Goal: Transaction & Acquisition: Purchase product/service

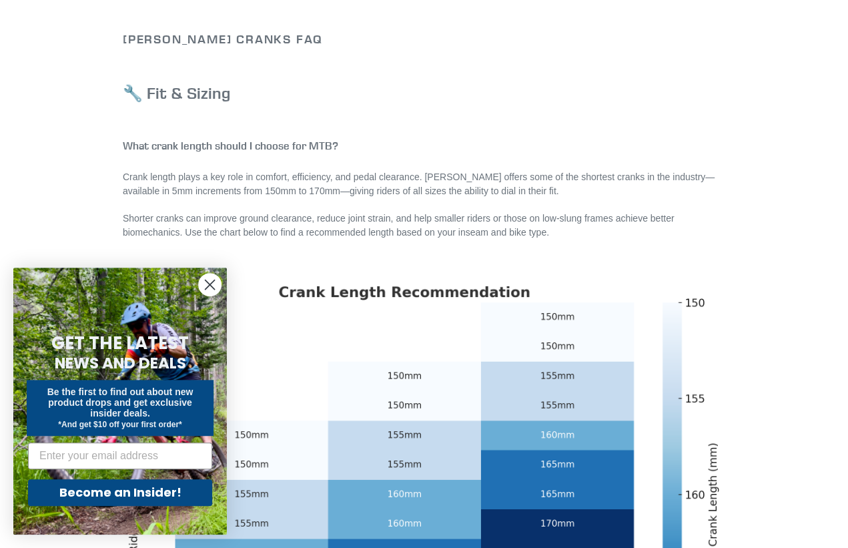
scroll to position [162, 0]
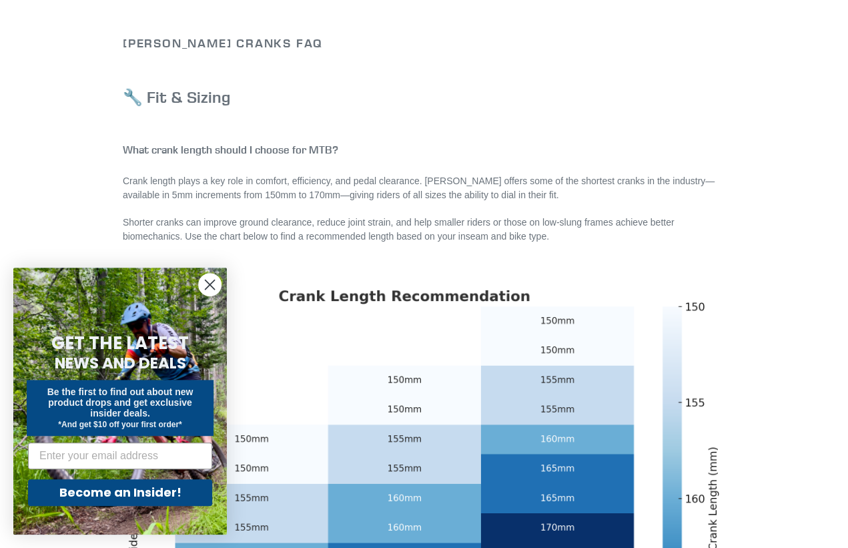
click at [207, 285] on circle "Close dialog" at bounding box center [210, 285] width 22 height 22
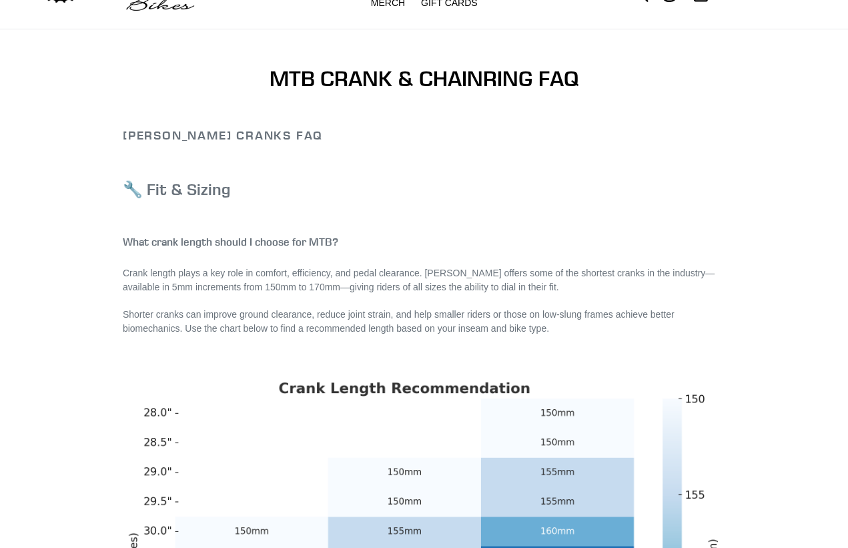
scroll to position [0, 0]
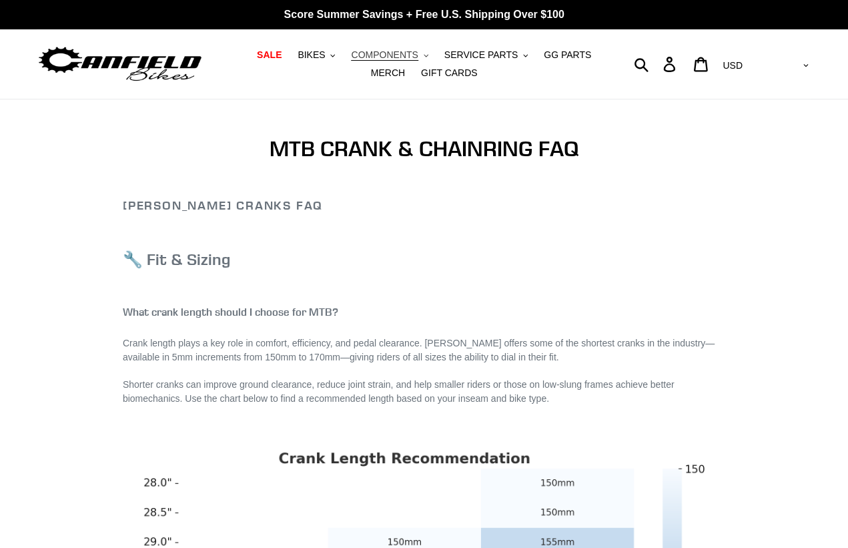
click at [395, 55] on span "COMPONENTS" at bounding box center [384, 54] width 67 height 11
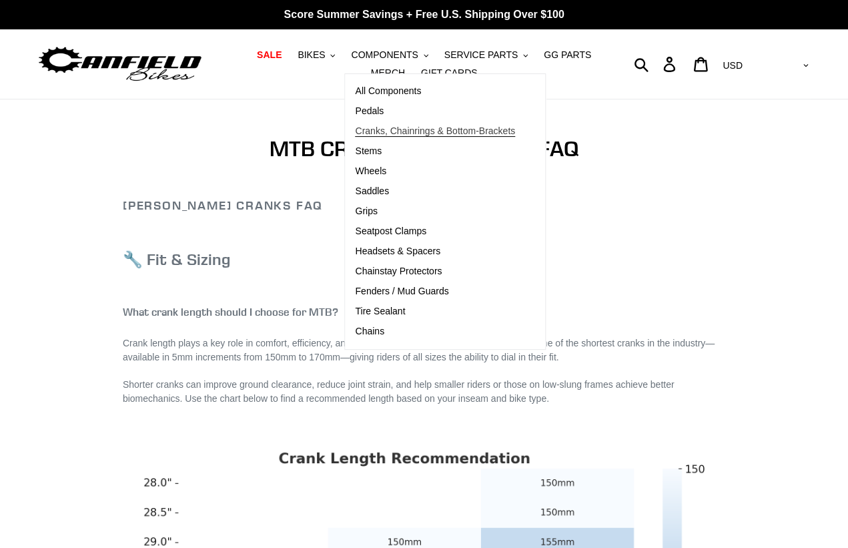
click at [401, 133] on span "Cranks, Chainrings & Bottom-Brackets" at bounding box center [435, 130] width 160 height 11
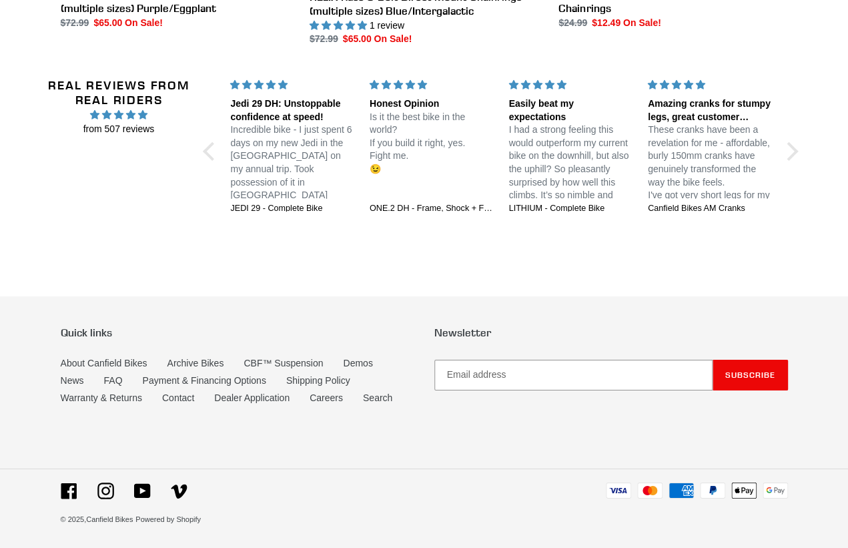
scroll to position [1343, 0]
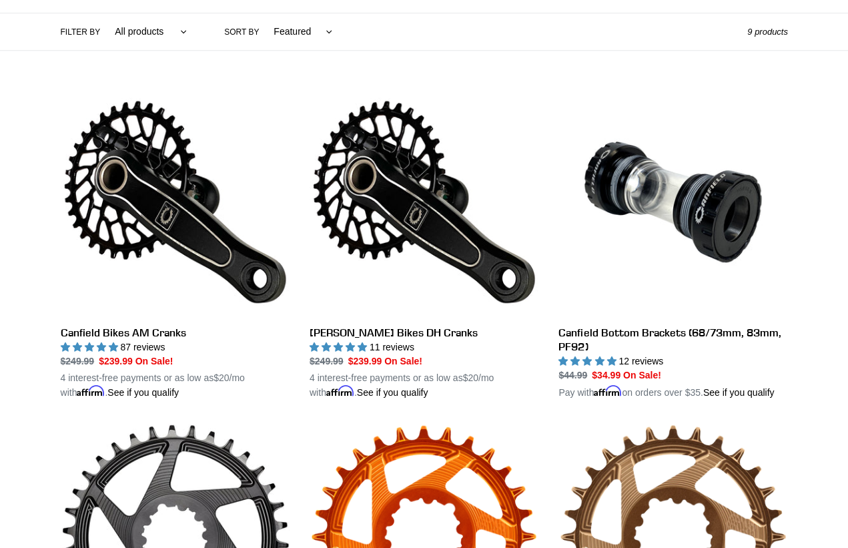
scroll to position [311, 0]
